Goal: Information Seeking & Learning: Learn about a topic

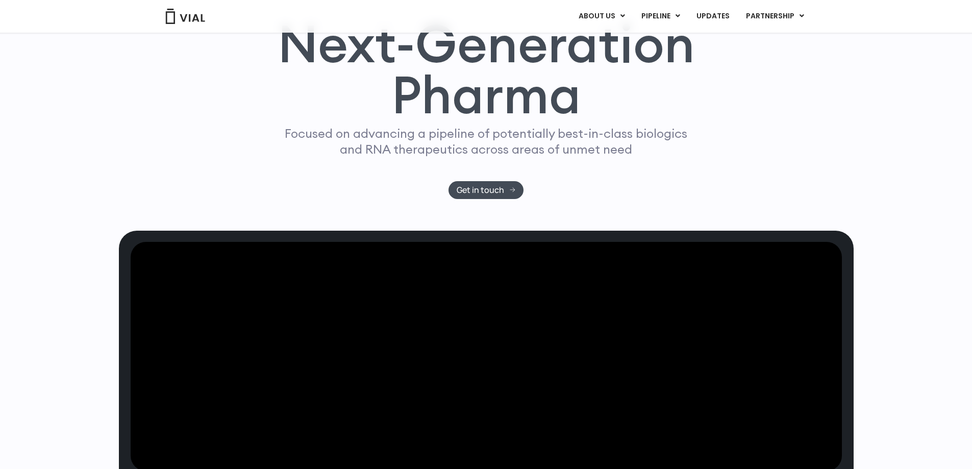
scroll to position [59, 0]
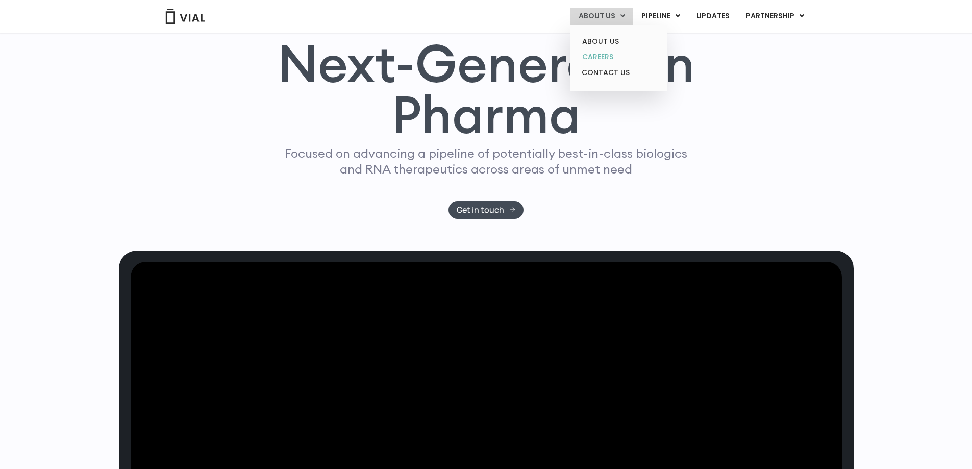
click at [607, 59] on link "CAREERS" at bounding box center [618, 57] width 89 height 16
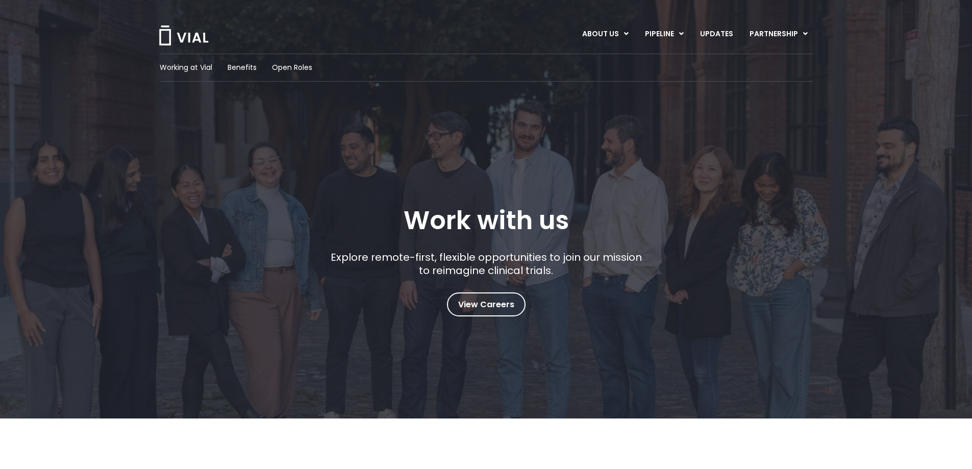
drag, startPoint x: 0, startPoint y: 0, endPoint x: 420, endPoint y: 164, distance: 451.4
click at [420, 164] on div "Working at Vial Benefits Open Roles Work with us Explore remote-first, flexible…" at bounding box center [486, 185] width 653 height 263
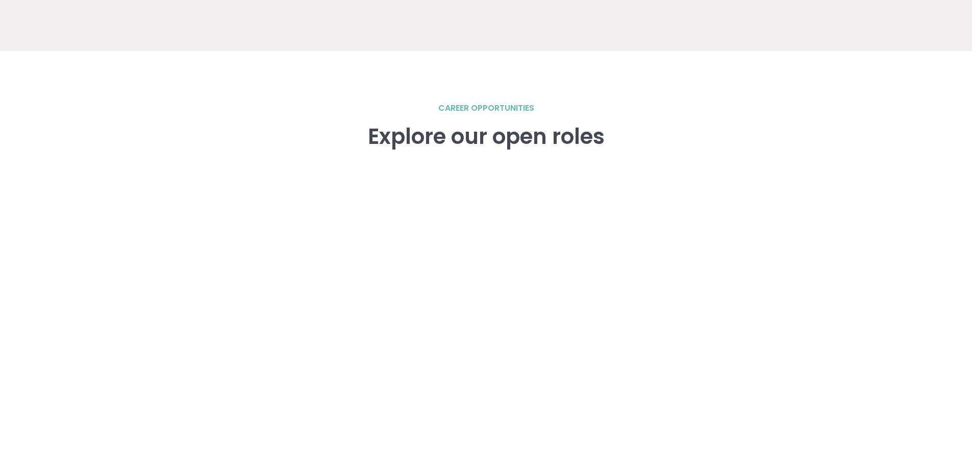
scroll to position [1496, 0]
